Goal: Task Accomplishment & Management: Complete application form

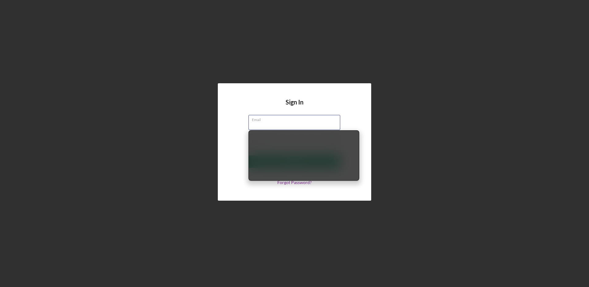
type input "[EMAIL_ADDRESS][DOMAIN_NAME]"
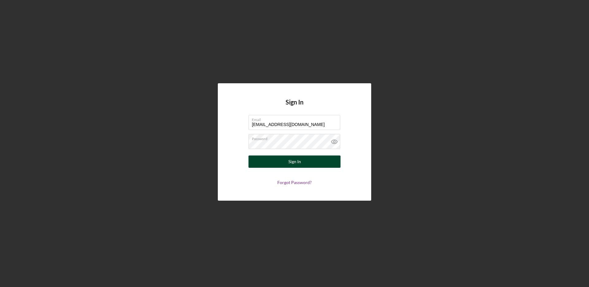
click at [296, 162] on div "Sign In" at bounding box center [294, 161] width 13 height 12
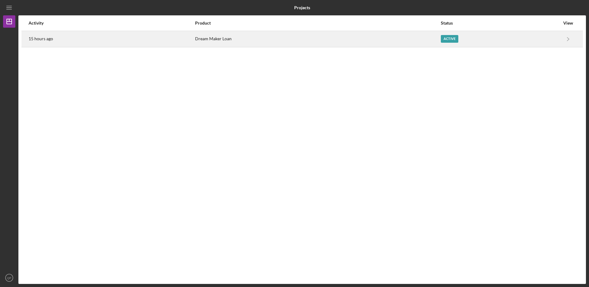
click at [449, 41] on div "Active" at bounding box center [449, 39] width 17 height 8
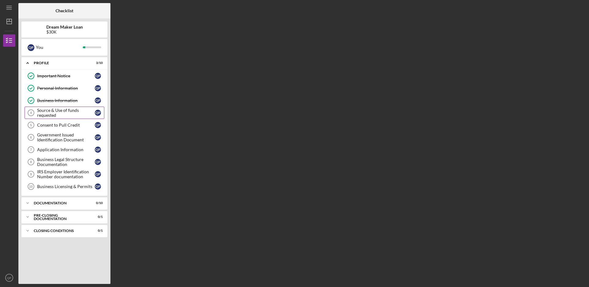
click at [43, 116] on div "Source & Use of funds requested" at bounding box center [66, 113] width 58 height 10
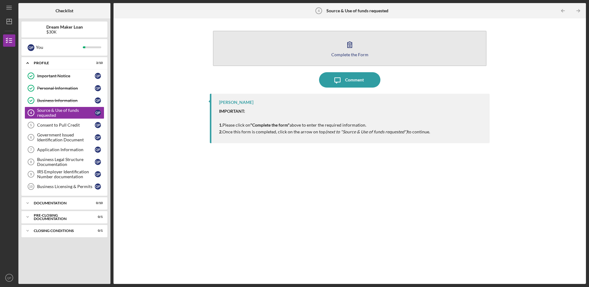
click at [363, 51] on button "Complete the Form Form" at bounding box center [350, 48] width 274 height 35
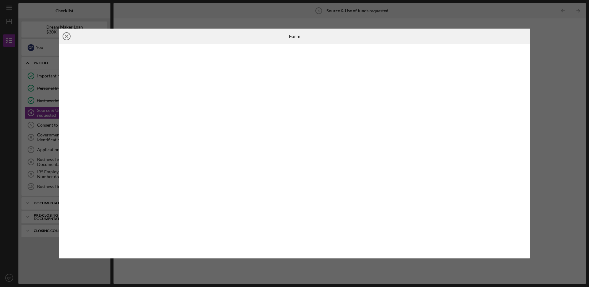
click at [70, 35] on circle at bounding box center [66, 36] width 7 height 7
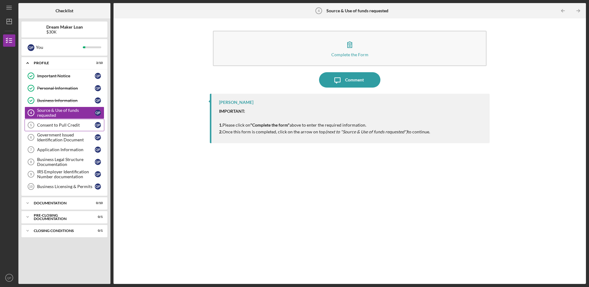
click at [53, 124] on div "Consent to Pull Credit" at bounding box center [66, 124] width 58 height 5
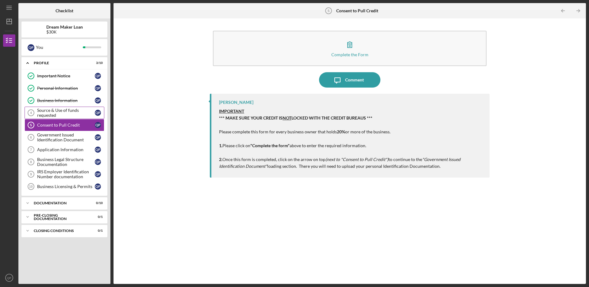
click at [62, 115] on div "Source & Use of funds requested" at bounding box center [66, 113] width 58 height 10
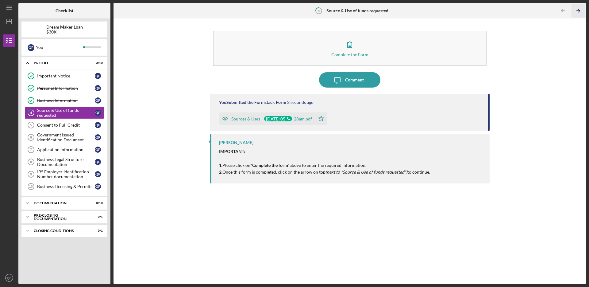
click at [577, 11] on icon "Icon/Table Pagination Arrow" at bounding box center [578, 11] width 14 height 14
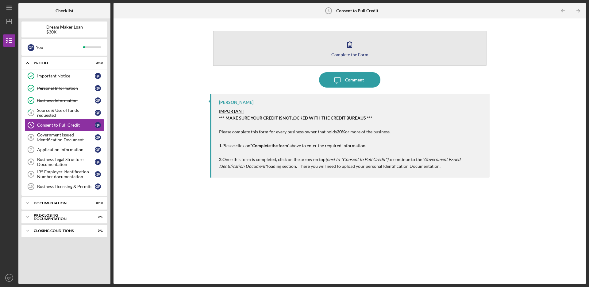
click at [365, 47] on button "Complete the Form Form" at bounding box center [350, 48] width 274 height 35
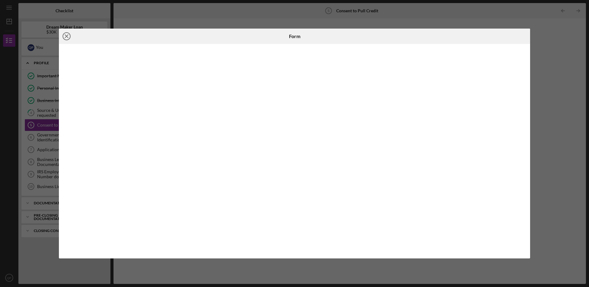
click at [67, 37] on line at bounding box center [66, 36] width 3 height 3
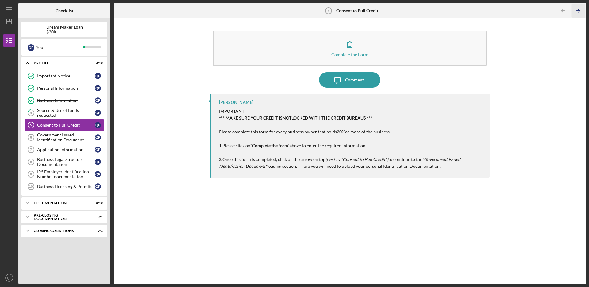
click at [575, 13] on icon "Icon/Table Pagination Arrow" at bounding box center [578, 11] width 14 height 14
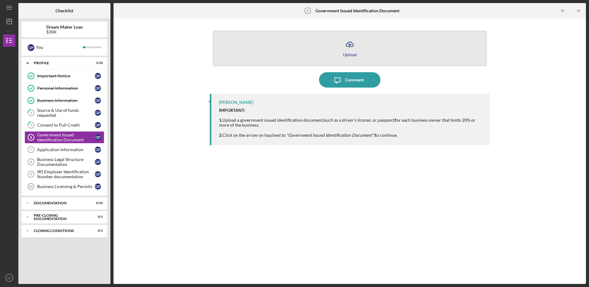
click at [346, 52] on div "Upload" at bounding box center [350, 54] width 14 height 5
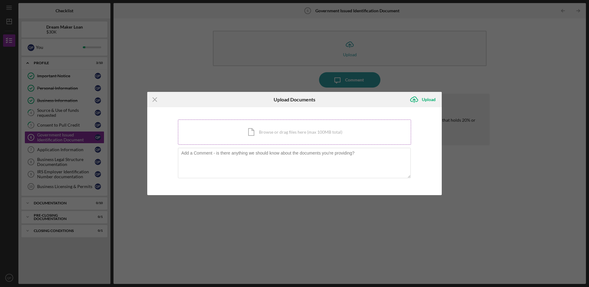
click at [310, 123] on div "Icon/Document Browse or drag files here (max 100MB total) Tap to choose files o…" at bounding box center [294, 131] width 233 height 25
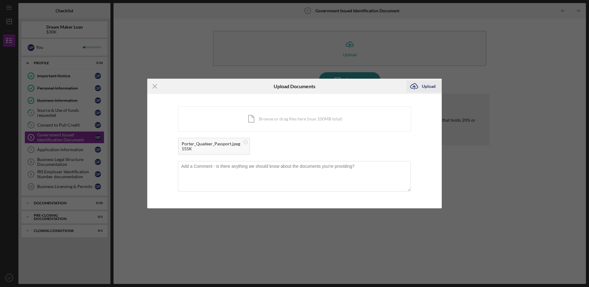
click at [424, 83] on div "Upload" at bounding box center [429, 86] width 14 height 12
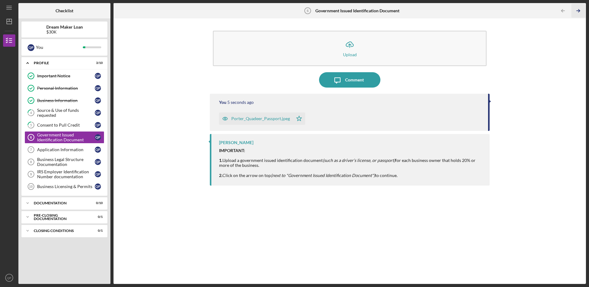
click at [579, 12] on icon "Icon/Table Pagination Arrow" at bounding box center [578, 11] width 14 height 14
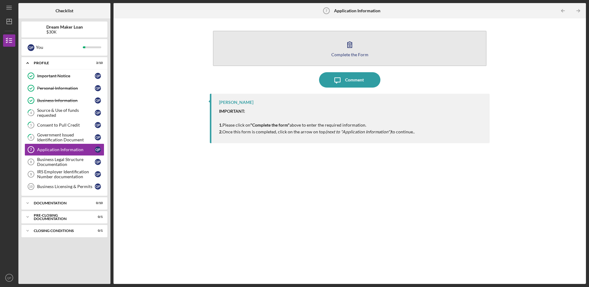
click at [356, 42] on icon "button" at bounding box center [349, 44] width 15 height 15
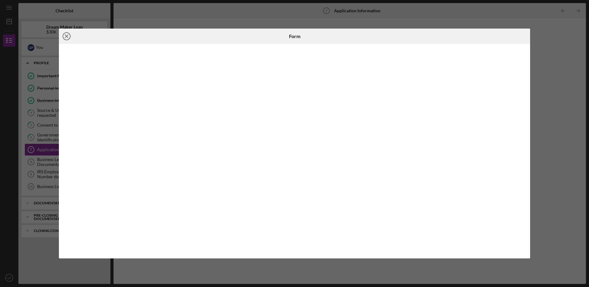
click at [67, 36] on line at bounding box center [66, 36] width 3 height 3
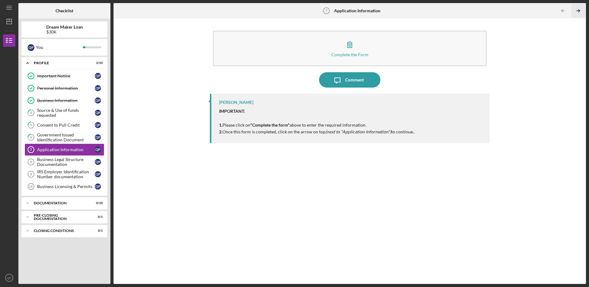
click at [580, 11] on icon "Icon/Table Pagination Arrow" at bounding box center [578, 11] width 14 height 14
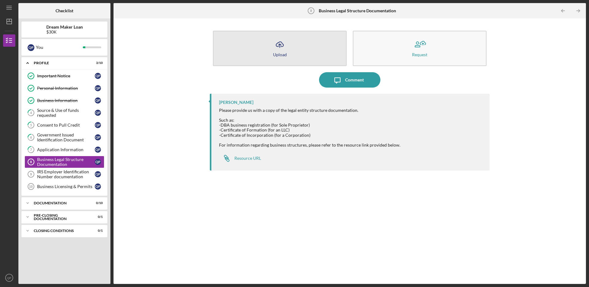
click at [286, 50] on icon "Icon/Upload" at bounding box center [279, 44] width 15 height 15
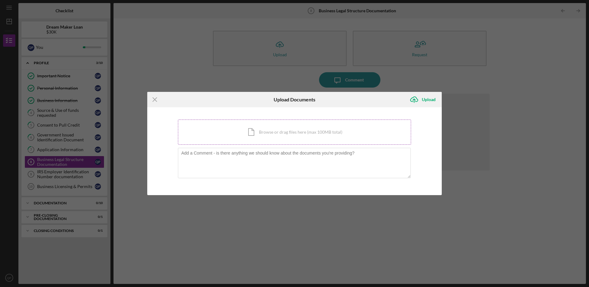
click at [262, 138] on div "Icon/Document Browse or drag files here (max 100MB total) Tap to choose files o…" at bounding box center [294, 131] width 233 height 25
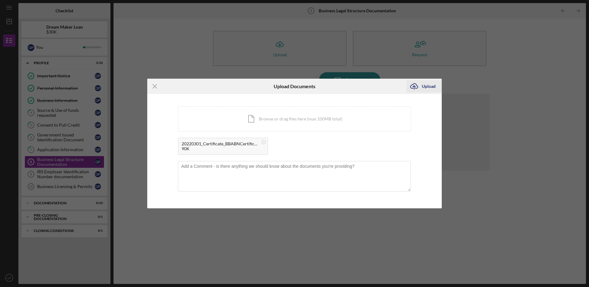
click at [427, 89] on div "Upload" at bounding box center [429, 86] width 14 height 12
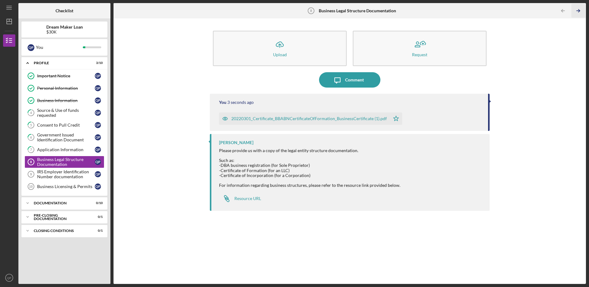
click at [580, 11] on icon "Icon/Table Pagination Arrow" at bounding box center [578, 11] width 14 height 14
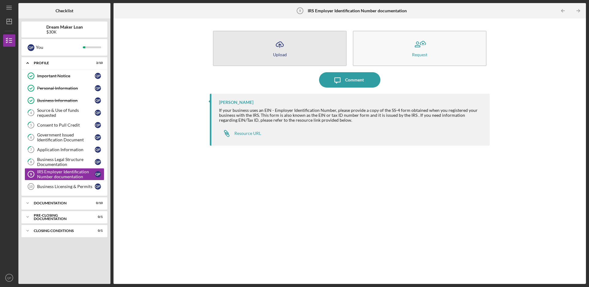
click at [282, 48] on icon "Icon/Upload" at bounding box center [279, 44] width 15 height 15
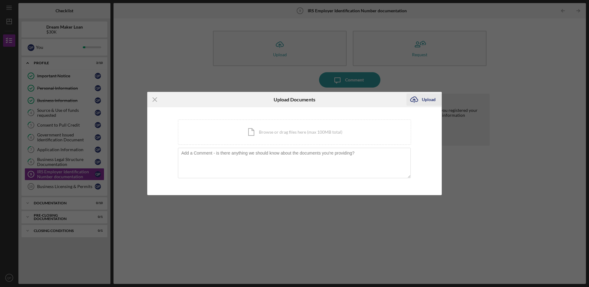
click at [426, 101] on div "Upload" at bounding box center [429, 99] width 14 height 12
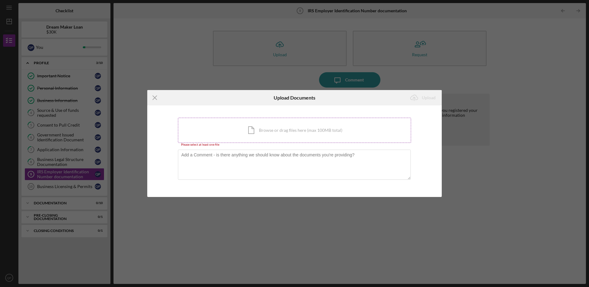
click at [260, 129] on div "Icon/Document Browse or drag files here (max 100MB total) Tap to choose files o…" at bounding box center [294, 129] width 233 height 25
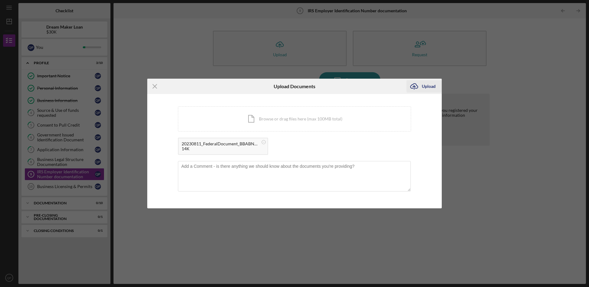
click at [429, 86] on div "Upload" at bounding box center [429, 86] width 14 height 12
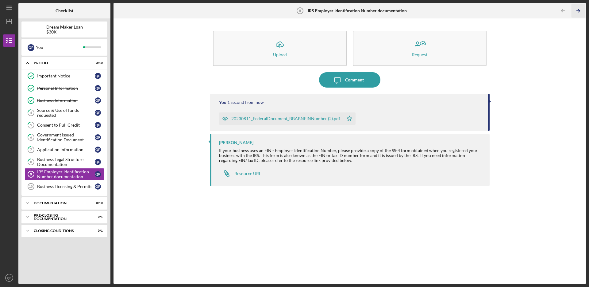
click at [579, 12] on icon "Icon/Table Pagination Arrow" at bounding box center [578, 11] width 14 height 14
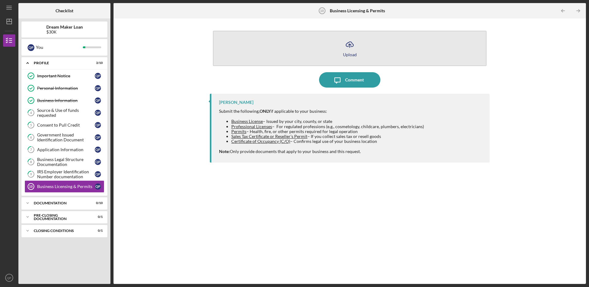
click at [350, 44] on line "button" at bounding box center [350, 46] width 0 height 4
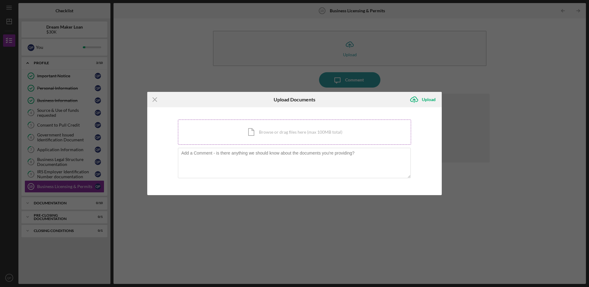
click at [291, 125] on div "Icon/Document Browse or drag files here (max 100MB total) Tap to choose files o…" at bounding box center [294, 131] width 233 height 25
click at [345, 128] on div "Icon/Document Browse or drag files here (max 100MB total) Tap to choose files o…" at bounding box center [294, 131] width 233 height 25
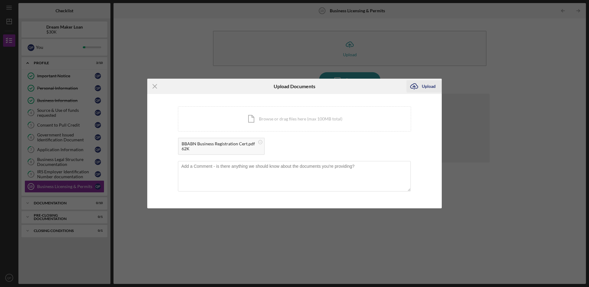
click at [425, 85] on div "Upload" at bounding box center [429, 86] width 14 height 12
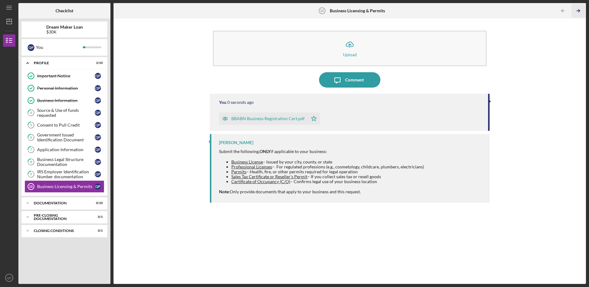
click at [580, 10] on icon "Icon/Table Pagination Arrow" at bounding box center [578, 11] width 14 height 14
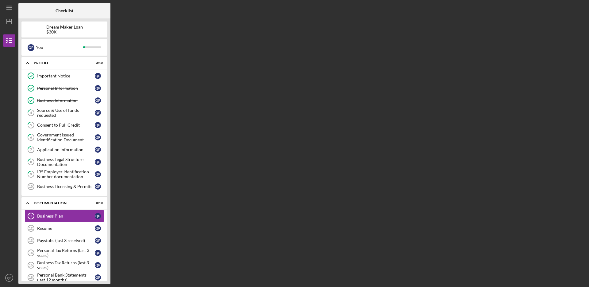
scroll to position [47, 0]
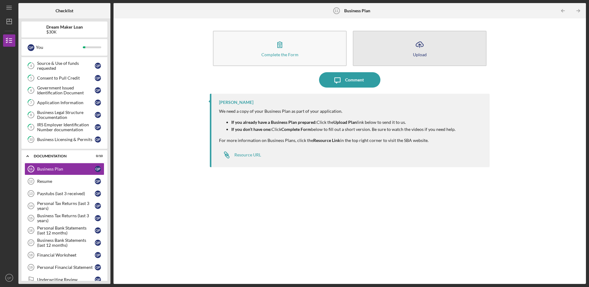
click at [384, 45] on button "Icon/Upload Upload" at bounding box center [420, 48] width 134 height 35
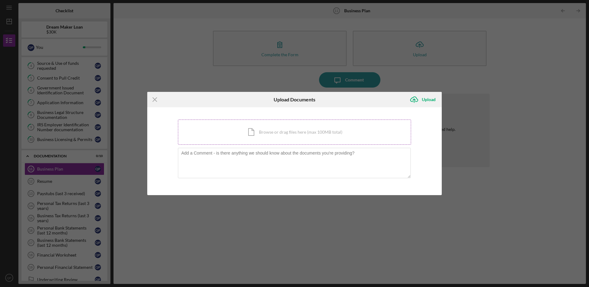
click at [279, 132] on div "Icon/Document Browse or drag files here (max 100MB total) Tap to choose files o…" at bounding box center [294, 131] width 233 height 25
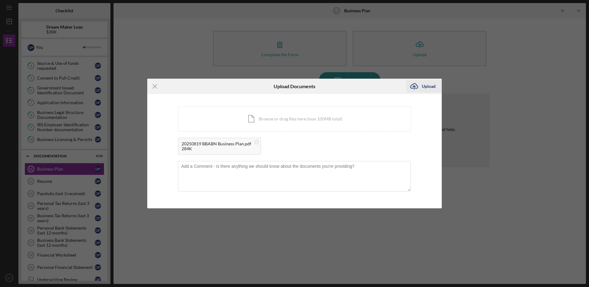
click at [421, 83] on icon "Icon/Upload" at bounding box center [413, 86] width 15 height 15
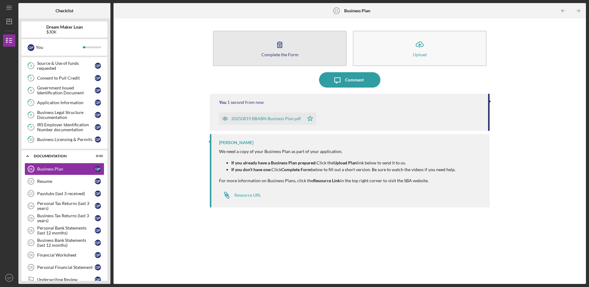
click at [319, 40] on button "Complete the Form Form" at bounding box center [280, 48] width 134 height 35
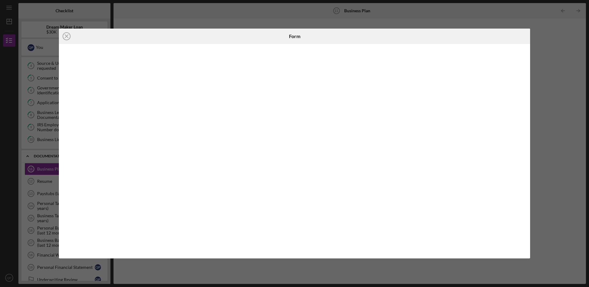
click at [561, 60] on div "Icon/Close Form" at bounding box center [294, 143] width 589 height 287
click at [502, 40] on div at bounding box center [451, 36] width 157 height 15
click at [69, 34] on icon "Icon/Close" at bounding box center [66, 36] width 15 height 15
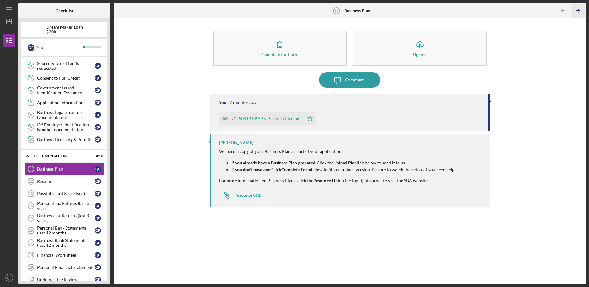
click at [580, 11] on line "button" at bounding box center [578, 11] width 3 height 0
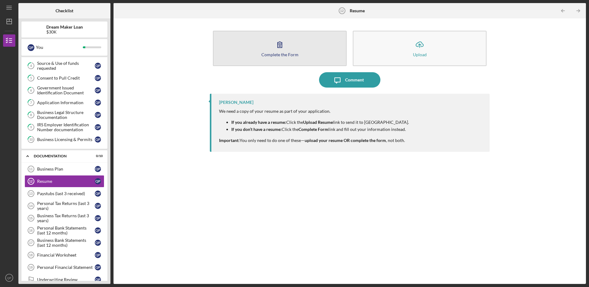
click at [290, 57] on button "Complete the Form Form" at bounding box center [280, 48] width 134 height 35
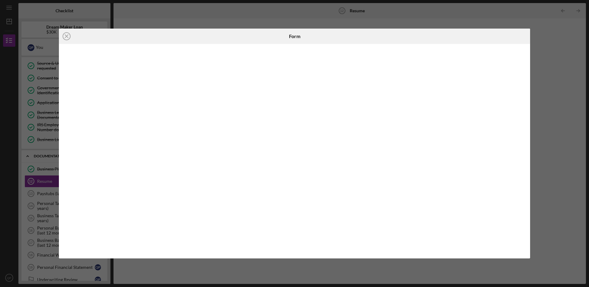
click at [189, 9] on div "Icon/Close Form" at bounding box center [294, 143] width 589 height 287
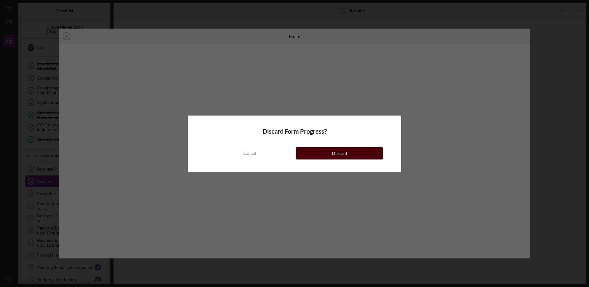
click at [327, 151] on button "Discard" at bounding box center [339, 153] width 87 height 12
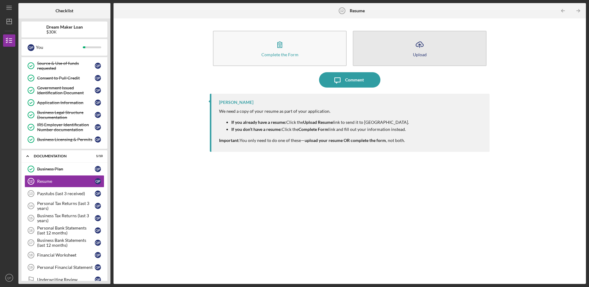
click at [429, 56] on button "Icon/Upload Upload" at bounding box center [420, 48] width 134 height 35
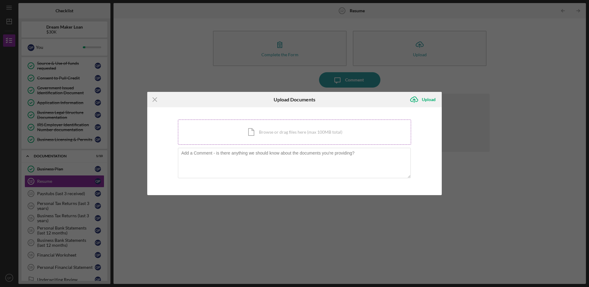
click at [333, 132] on div "Icon/Document Browse or drag files here (max 100MB total) Tap to choose files o…" at bounding box center [294, 131] width 233 height 25
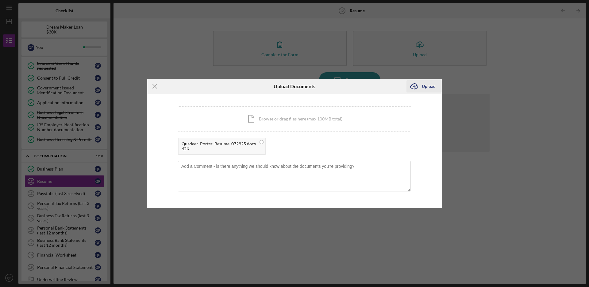
click at [430, 86] on div "Upload" at bounding box center [429, 86] width 14 height 12
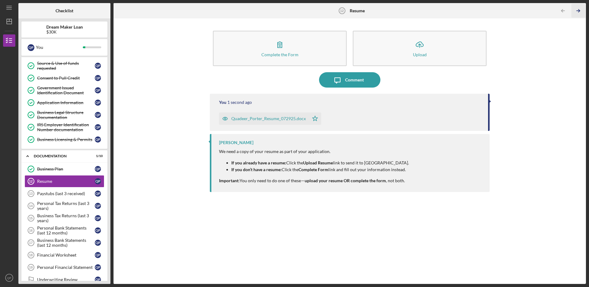
click at [584, 8] on icon "Icon/Table Pagination Arrow" at bounding box center [578, 11] width 14 height 14
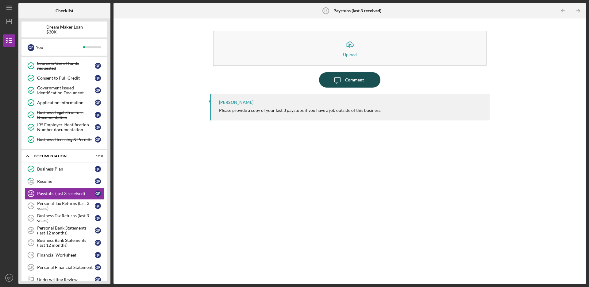
click at [353, 83] on div "Comment" at bounding box center [354, 79] width 19 height 15
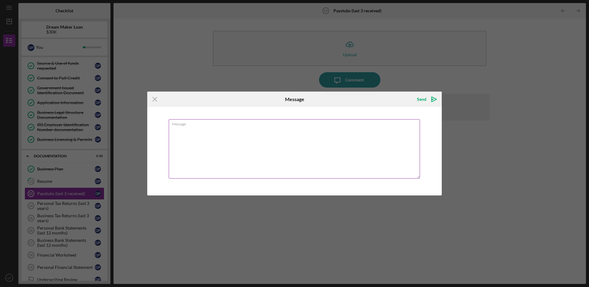
click at [315, 144] on textarea "Message" at bounding box center [294, 148] width 251 height 59
type textarea "I do not have a job outside this business."
click at [423, 99] on div "Send" at bounding box center [422, 99] width 10 height 12
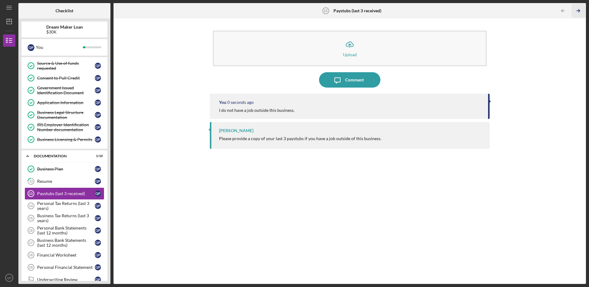
click at [581, 10] on icon "Icon/Table Pagination Arrow" at bounding box center [578, 11] width 14 height 14
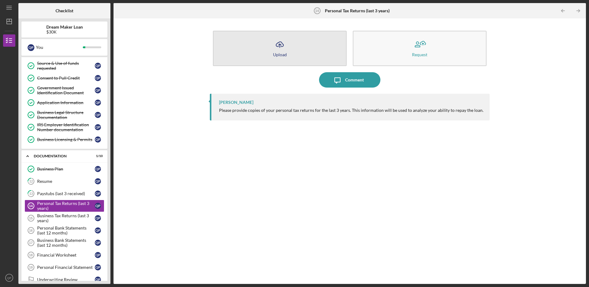
click at [281, 58] on button "Icon/Upload Upload" at bounding box center [280, 48] width 134 height 35
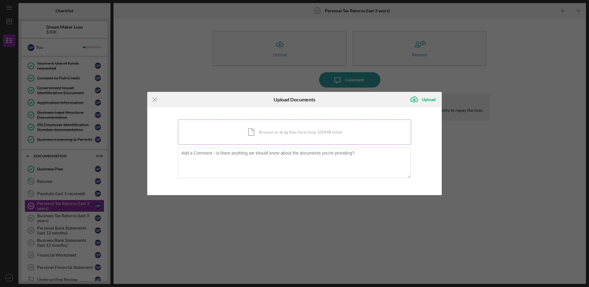
click at [291, 132] on div "Icon/Document Browse or drag files here (max 100MB total) Tap to choose files o…" at bounding box center [294, 131] width 233 height 25
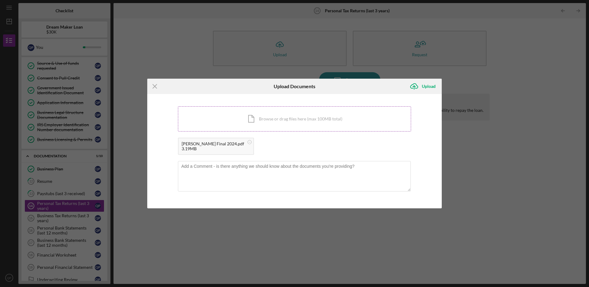
click at [296, 113] on div "Icon/Document Browse or drag files here (max 100MB total) Tap to choose files o…" at bounding box center [294, 118] width 233 height 25
click at [291, 121] on div "Icon/Document Browse or drag files here (max 100MB total) Tap to choose files o…" at bounding box center [294, 118] width 233 height 25
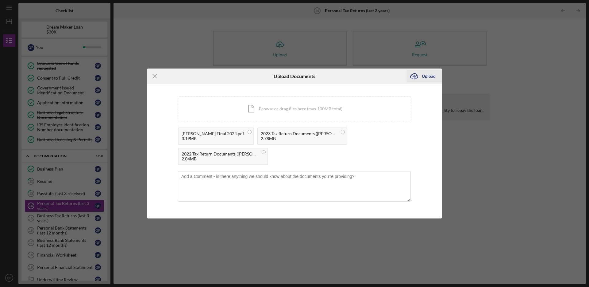
click at [419, 76] on icon "Icon/Upload" at bounding box center [413, 75] width 15 height 15
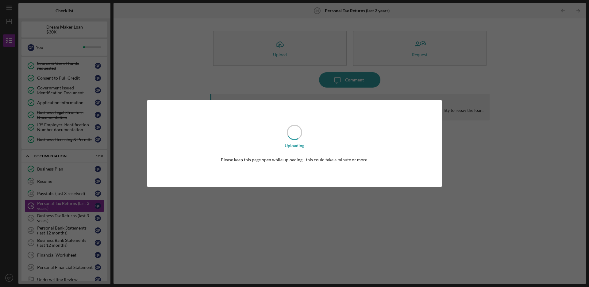
click at [350, 141] on div "Uploading Please keep this page open while uploading - this could take a minute…" at bounding box center [294, 143] width 295 height 87
drag, startPoint x: 316, startPoint y: 176, endPoint x: 286, endPoint y: 48, distance: 131.9
click at [284, 54] on div "Uploading Please keep this page open while uploading - this could take a minute…" at bounding box center [294, 143] width 589 height 287
click at [207, 82] on div "Uploading Please keep this page open while uploading - this could take a minute…" at bounding box center [294, 143] width 589 height 287
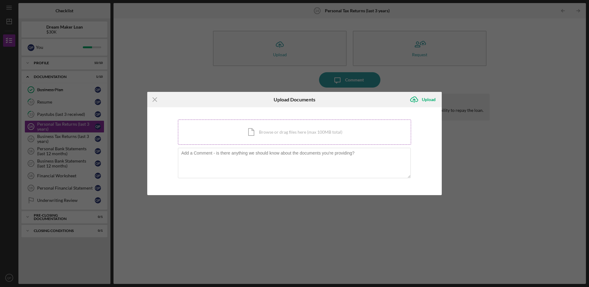
click at [273, 126] on div "Icon/Document Browse or drag files here (max 100MB total) Tap to choose files o…" at bounding box center [294, 131] width 233 height 25
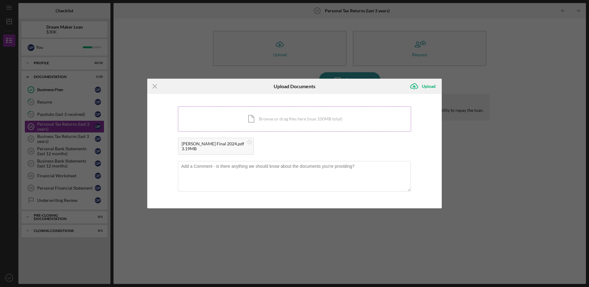
click at [330, 120] on div "Icon/Document Browse or drag files here (max 100MB total) Tap to choose files o…" at bounding box center [294, 118] width 233 height 25
click at [260, 126] on div "Icon/Document Browse or drag files here (max 100MB total) Tap to choose files o…" at bounding box center [294, 118] width 233 height 25
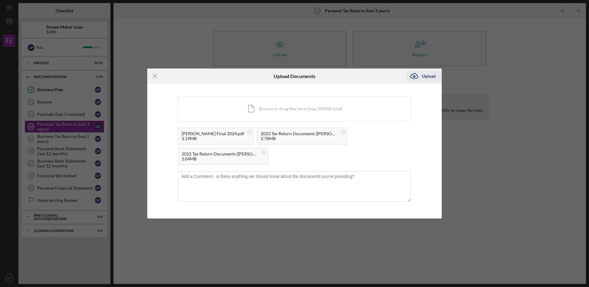
click at [432, 74] on div "Upload" at bounding box center [429, 76] width 14 height 12
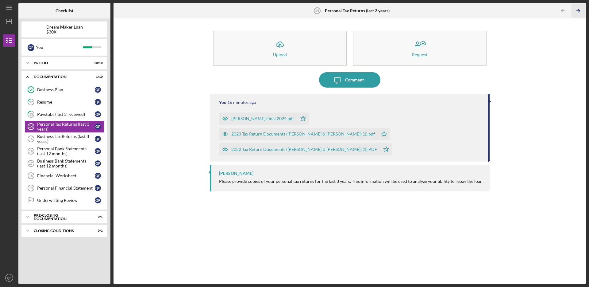
click at [575, 12] on icon "Icon/Table Pagination Arrow" at bounding box center [578, 11] width 14 height 14
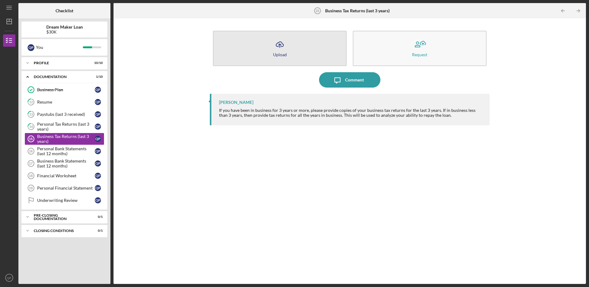
click at [283, 46] on icon "button" at bounding box center [279, 44] width 7 height 5
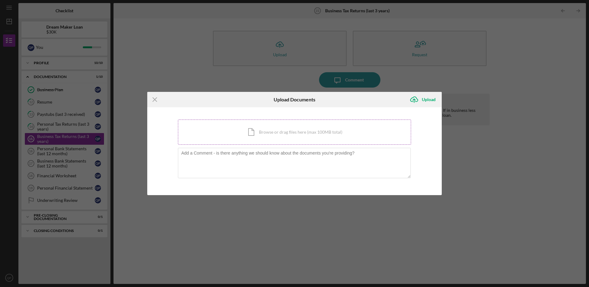
click at [295, 136] on div "Icon/Document Browse or drag files here (max 100MB total) Tap to choose files o…" at bounding box center [294, 131] width 233 height 25
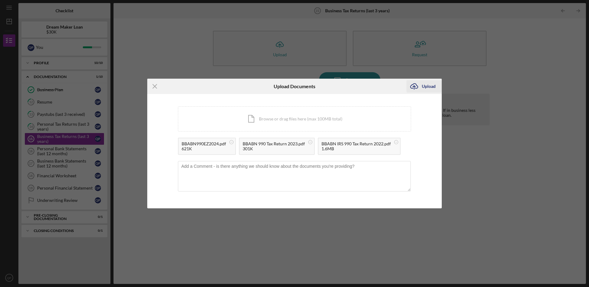
click at [428, 88] on div "Upload" at bounding box center [429, 86] width 14 height 12
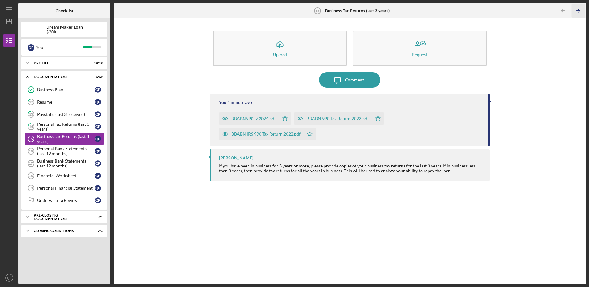
click at [576, 12] on icon "Icon/Table Pagination Arrow" at bounding box center [578, 11] width 14 height 14
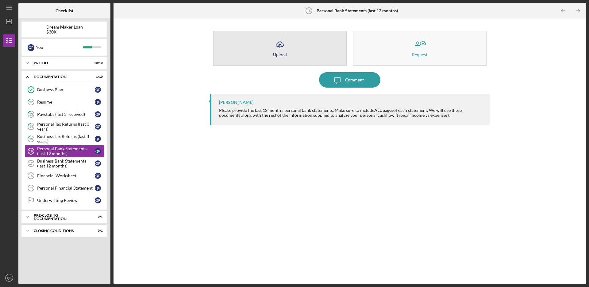
click at [279, 41] on icon "Icon/Upload" at bounding box center [279, 44] width 15 height 15
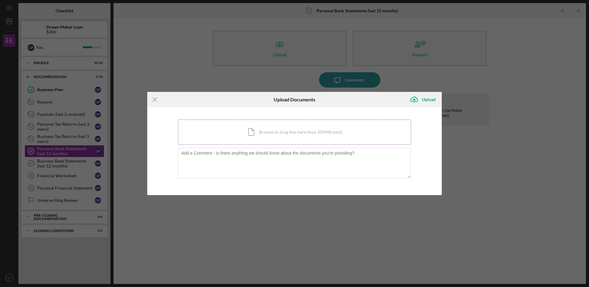
click at [275, 135] on div "Icon/Document Browse or drag files here (max 100MB total) Tap to choose files o…" at bounding box center [294, 131] width 233 height 25
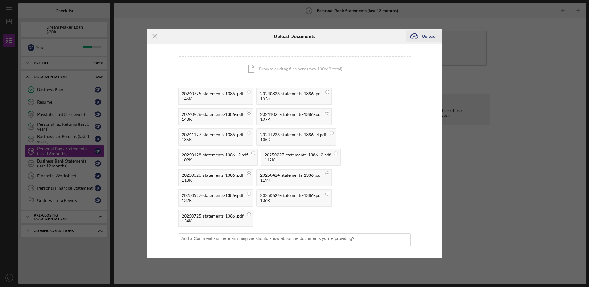
click at [413, 33] on icon "Icon/Upload" at bounding box center [413, 36] width 15 height 15
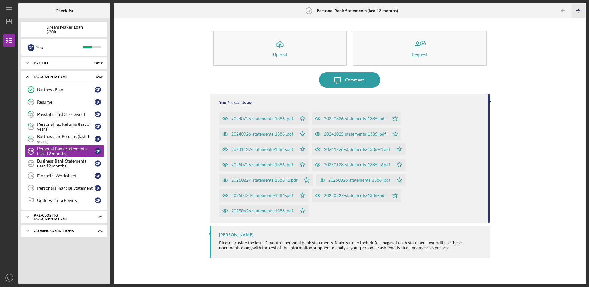
click at [578, 11] on icon "Icon/Table Pagination Arrow" at bounding box center [578, 11] width 14 height 14
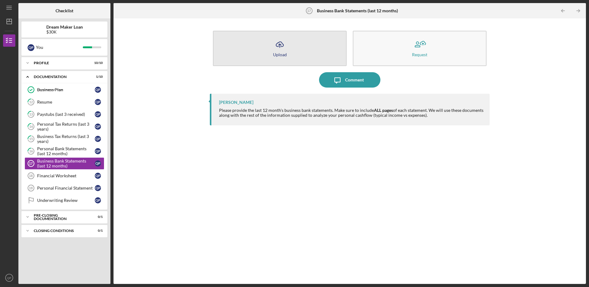
click at [281, 56] on div "Upload" at bounding box center [280, 54] width 14 height 5
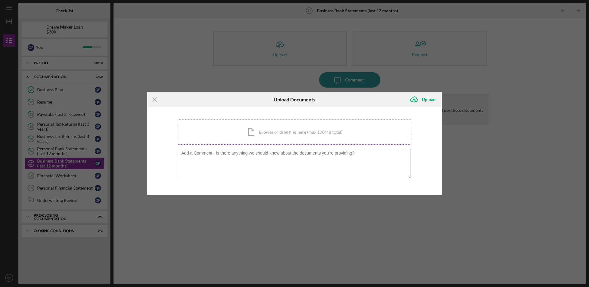
click at [296, 127] on div "Icon/Document Browse or drag files here (max 100MB total) Tap to choose files o…" at bounding box center [294, 131] width 233 height 25
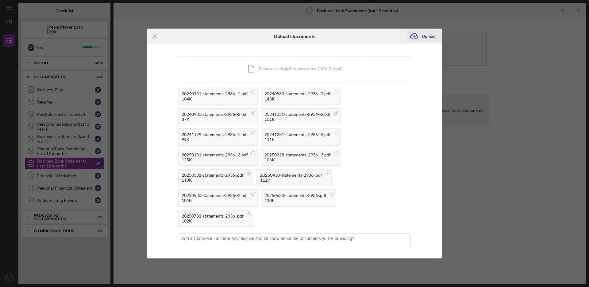
click at [431, 35] on div "Upload" at bounding box center [429, 36] width 14 height 12
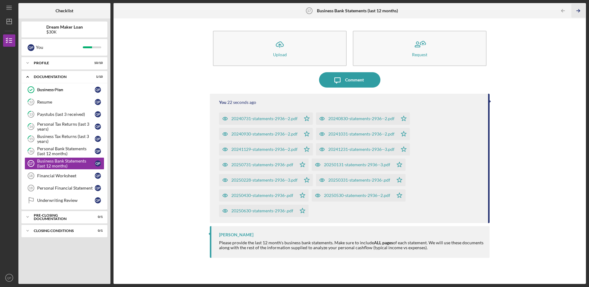
click at [576, 8] on icon "Icon/Table Pagination Arrow" at bounding box center [578, 11] width 14 height 14
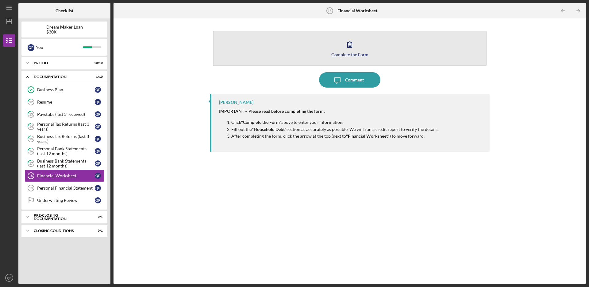
click at [367, 47] on button "Complete the Form Form" at bounding box center [350, 48] width 274 height 35
